Goal: Find specific page/section: Find specific page/section

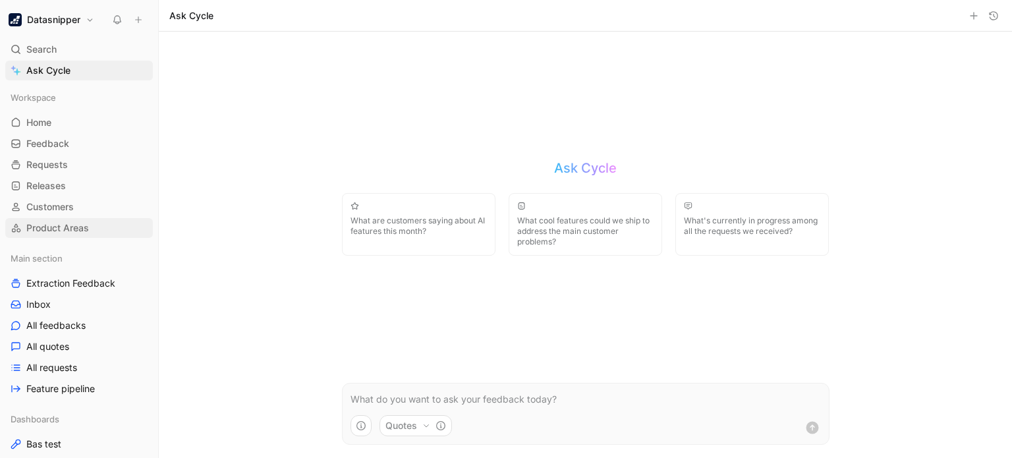
click at [79, 222] on span "Product Areas" at bounding box center [57, 227] width 63 height 13
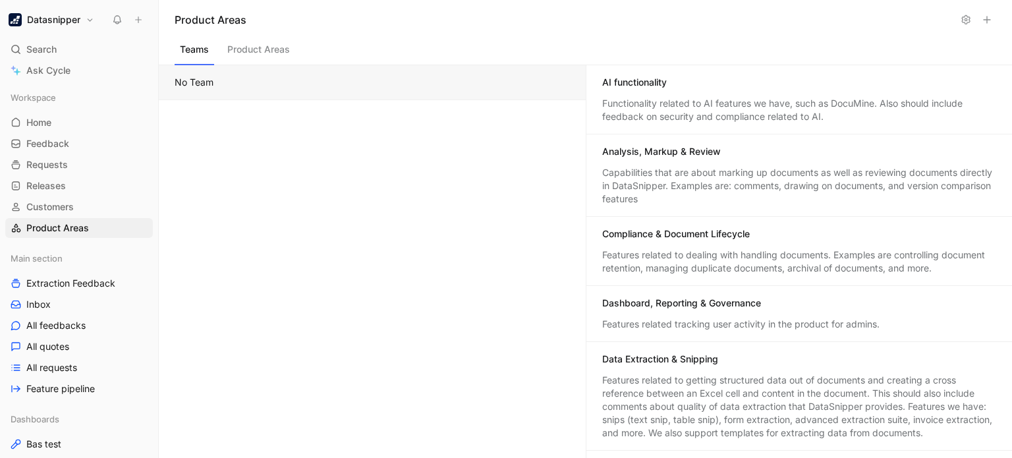
scroll to position [229, 0]
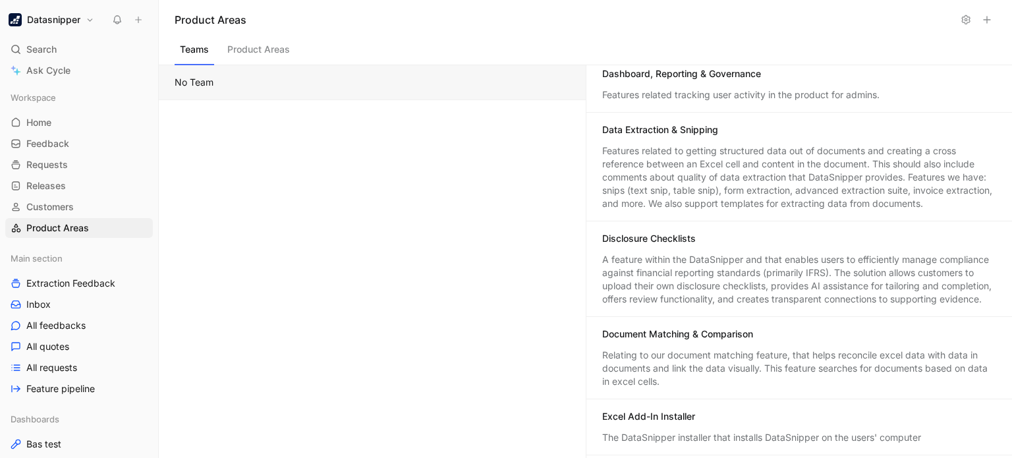
click at [640, 296] on div "A feature within the DataSnipper and that enables users to efficiently manage c…" at bounding box center [799, 279] width 395 height 53
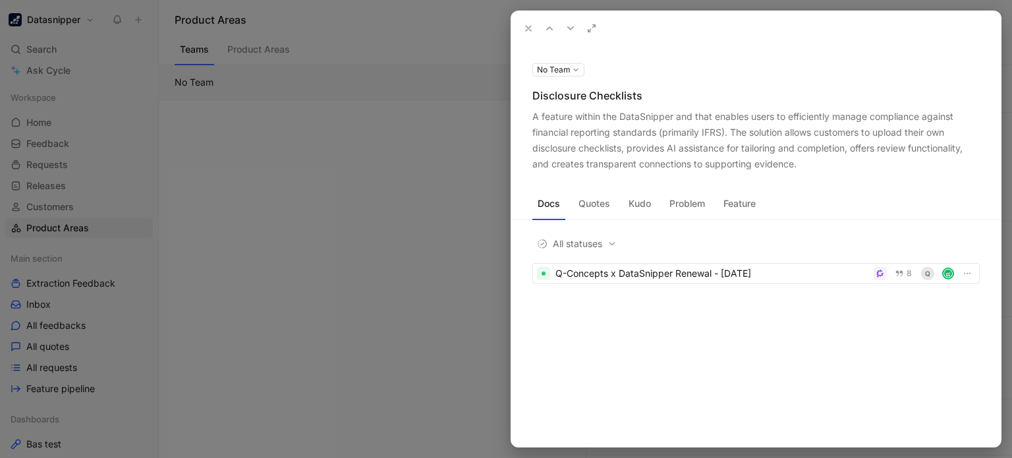
drag, startPoint x: 592, startPoint y: 206, endPoint x: 543, endPoint y: 204, distance: 49.5
click at [592, 206] on button "Quotes" at bounding box center [594, 203] width 42 height 21
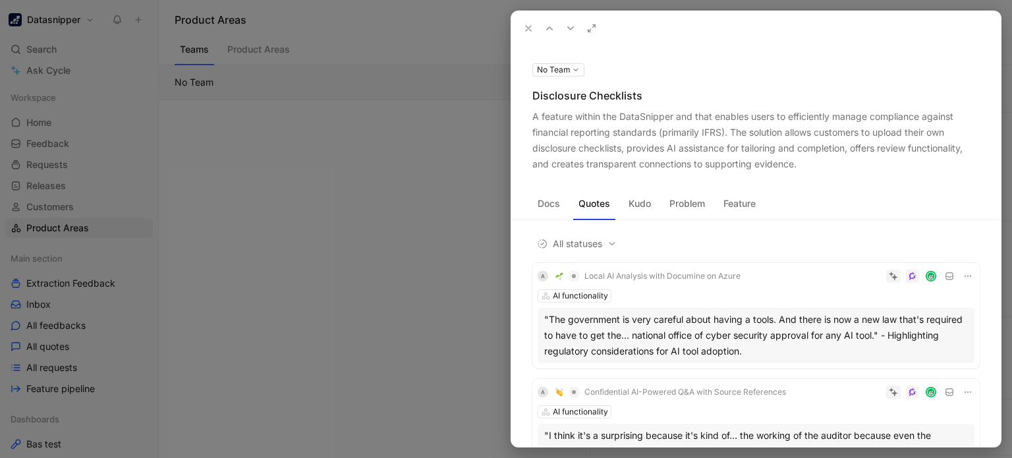
click at [543, 204] on button "Docs" at bounding box center [548, 203] width 33 height 21
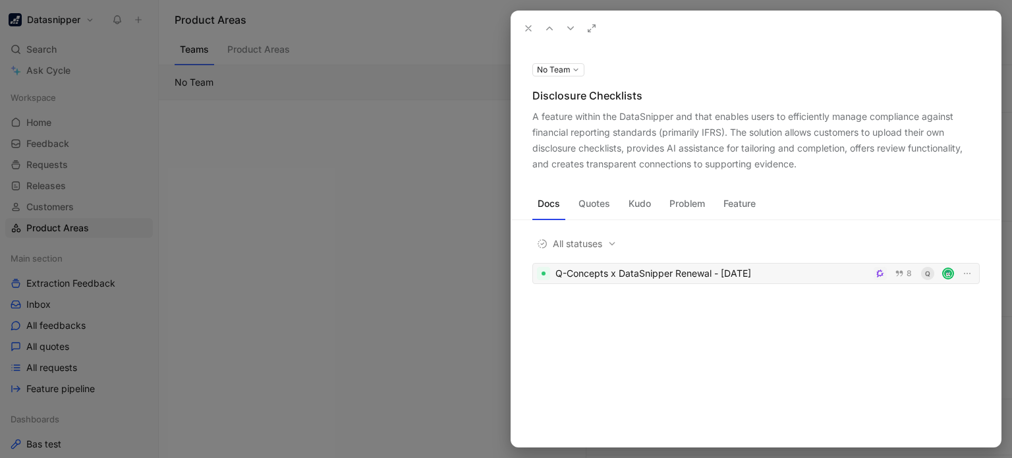
click at [653, 272] on div "Q-Concepts x DataSnipper Renewal - [DATE]" at bounding box center [711, 273] width 313 height 16
